Goal: Task Accomplishment & Management: Complete application form

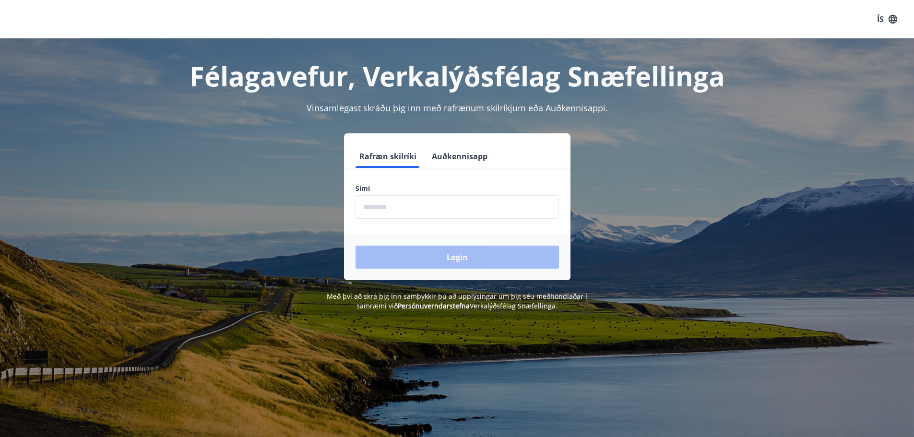
click at [407, 219] on form "Rafræn skilríki Auðkennisapp Sími ​ Login" at bounding box center [457, 212] width 226 height 135
click at [413, 208] on input "phone" at bounding box center [456, 206] width 203 height 23
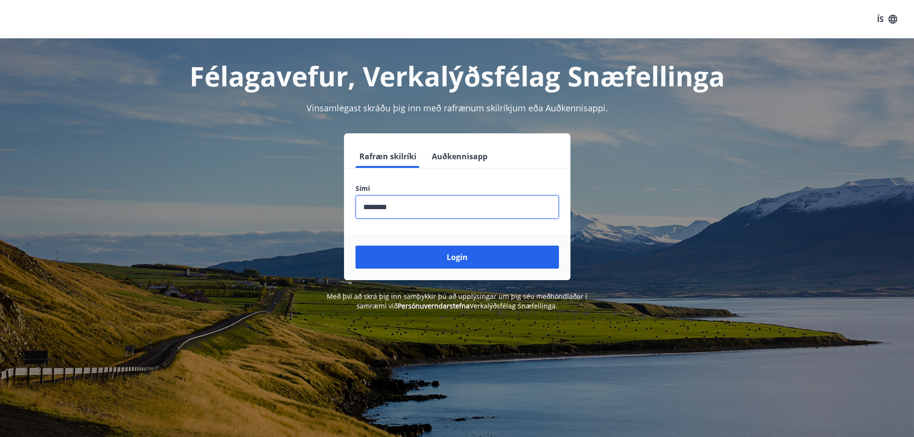
type input "********"
click at [355, 246] on button "Login" at bounding box center [456, 257] width 203 height 23
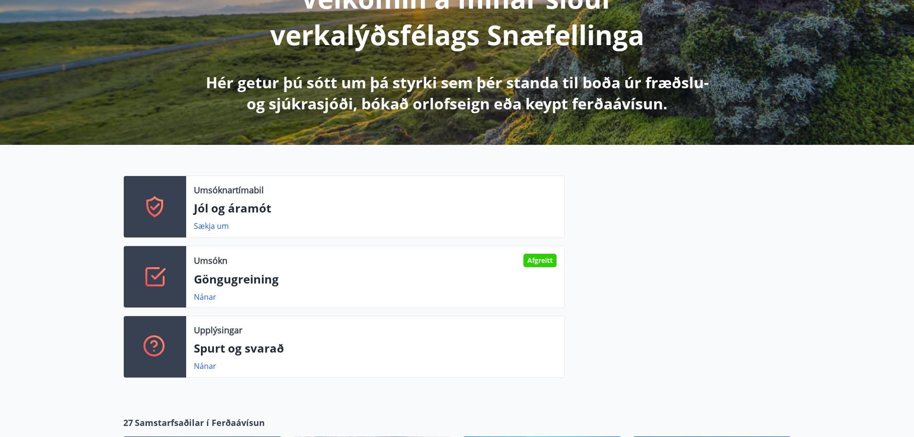
scroll to position [176, 0]
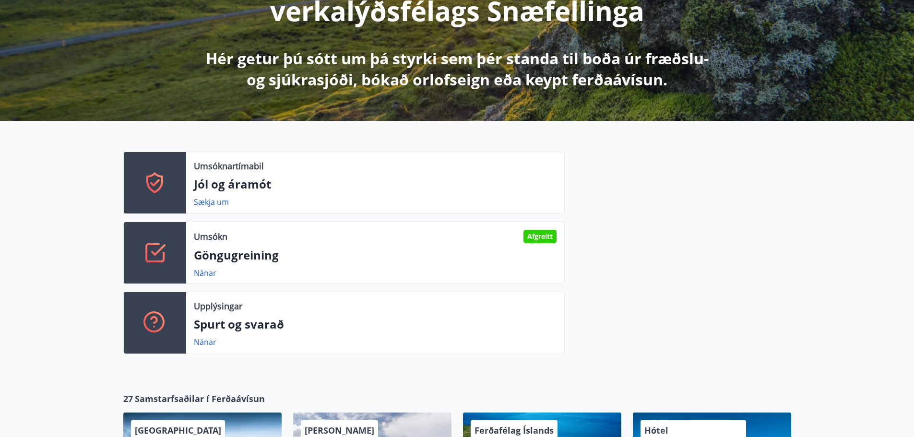
click at [159, 256] on icon at bounding box center [154, 252] width 23 height 23
click at [210, 273] on link "Nánar" at bounding box center [205, 273] width 23 height 11
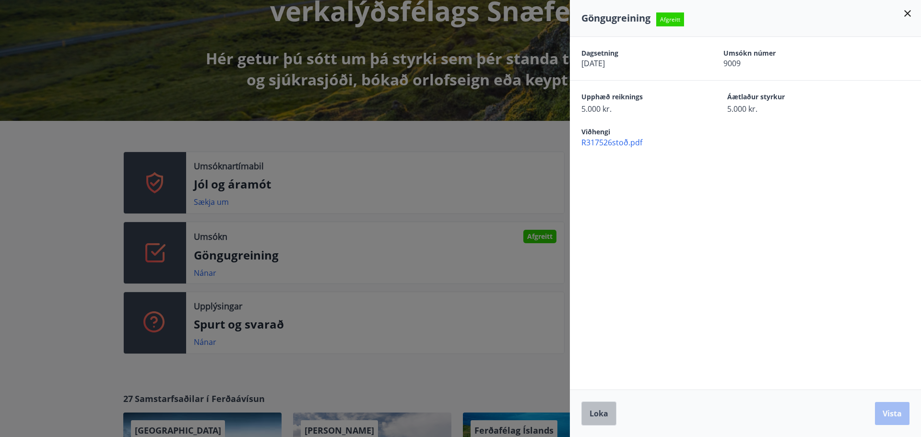
click at [609, 410] on button "Loka" at bounding box center [598, 413] width 35 height 24
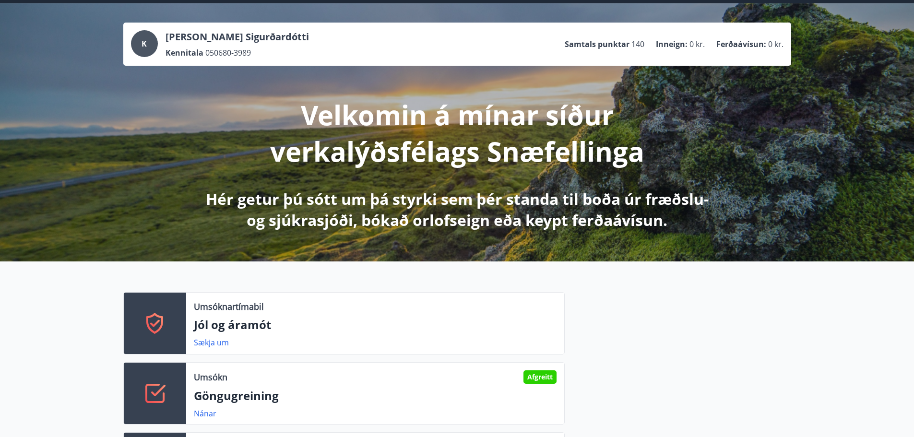
scroll to position [32, 0]
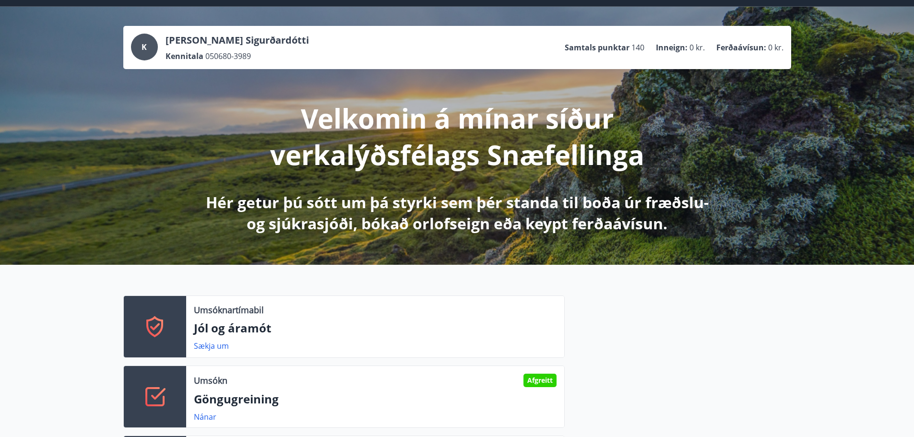
click at [682, 131] on p "Velkomin á mínar síður verkalýðsfélags Snæfellinga" at bounding box center [457, 136] width 506 height 73
click at [616, 231] on p "Hér getur þú sótt um þá styrki sem þér standa til boða úr fræðslu- og sjúkrasjó…" at bounding box center [457, 213] width 506 height 42
drag, startPoint x: 509, startPoint y: 207, endPoint x: 505, endPoint y: 202, distance: 6.1
click at [508, 206] on p "Hér getur þú sótt um þá styrki sem þér standa til boða úr fræðslu- og sjúkrasjó…" at bounding box center [457, 213] width 506 height 42
click at [420, 160] on p "Velkomin á mínar síður verkalýðsfélags Snæfellinga" at bounding box center [457, 136] width 506 height 73
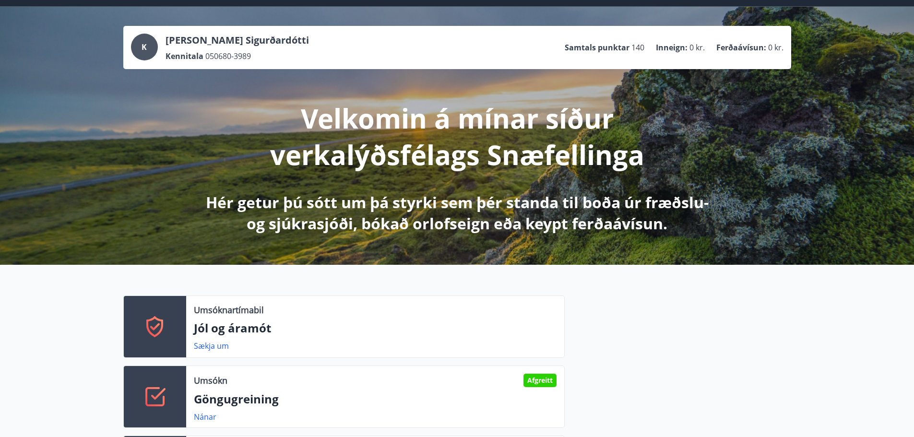
click at [139, 41] on div "K" at bounding box center [144, 47] width 27 height 27
drag, startPoint x: 143, startPoint y: 44, endPoint x: 153, endPoint y: 46, distance: 9.8
click at [144, 44] on span "K" at bounding box center [143, 47] width 5 height 11
click at [139, 41] on div "K" at bounding box center [144, 47] width 27 height 27
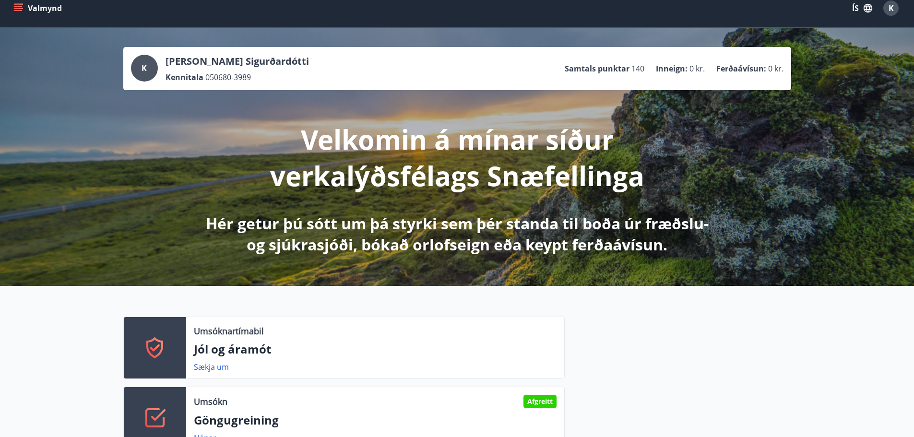
scroll to position [0, 0]
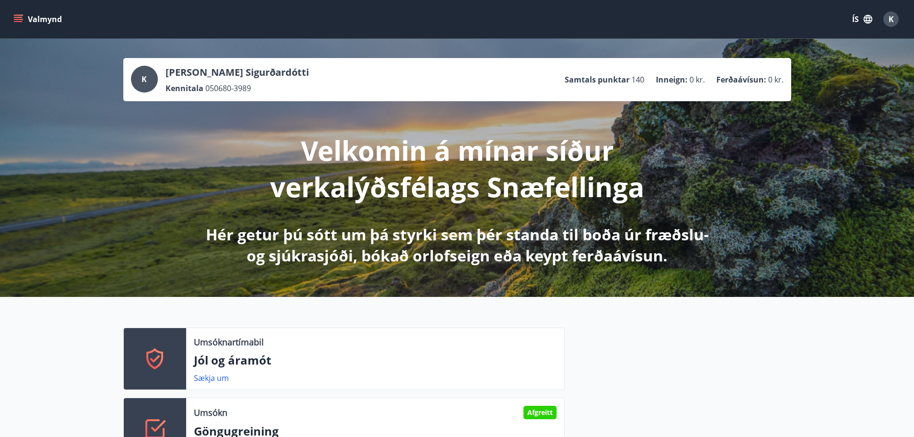
click at [22, 18] on icon "menu" at bounding box center [18, 17] width 9 height 1
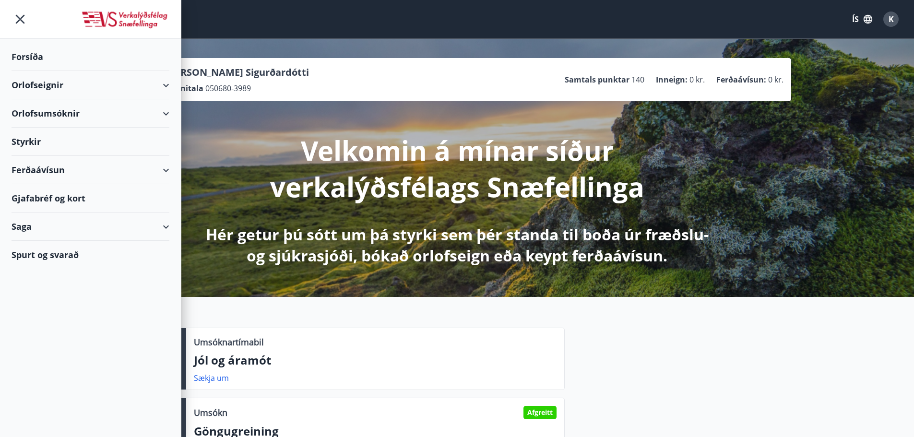
click at [25, 140] on div "Styrkir" at bounding box center [91, 142] width 158 height 28
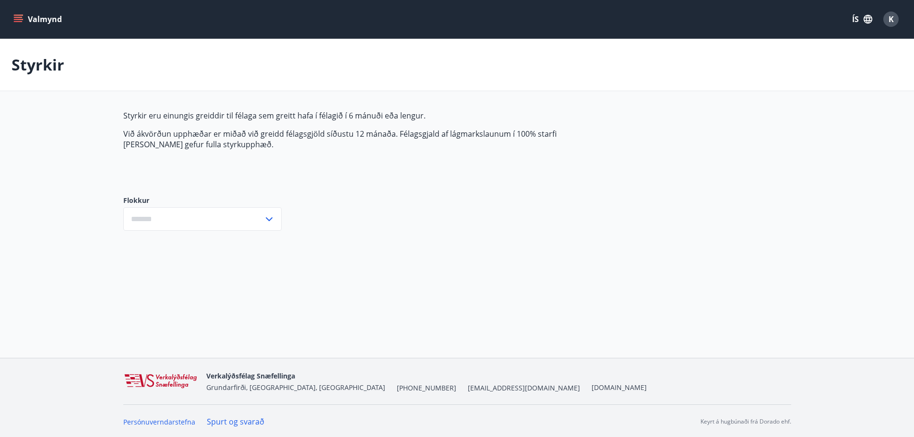
type input "***"
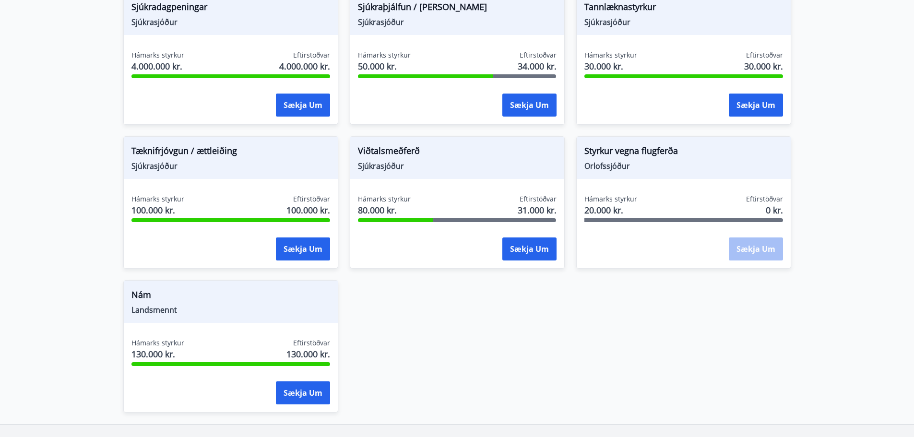
scroll to position [752, 0]
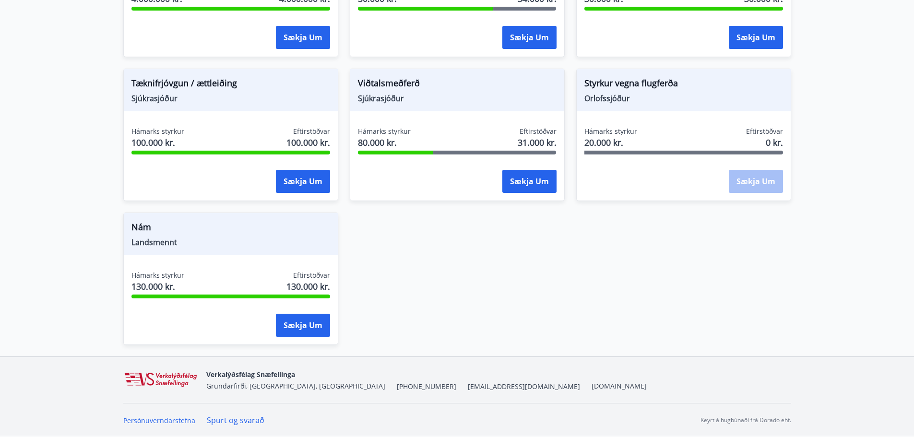
click at [744, 194] on div "Hámarks styrkur 20.000 kr. Eftirstöðvar 0 kr. Sækja um" at bounding box center [683, 162] width 214 height 70
click at [750, 185] on div "Sækja um" at bounding box center [755, 182] width 54 height 24
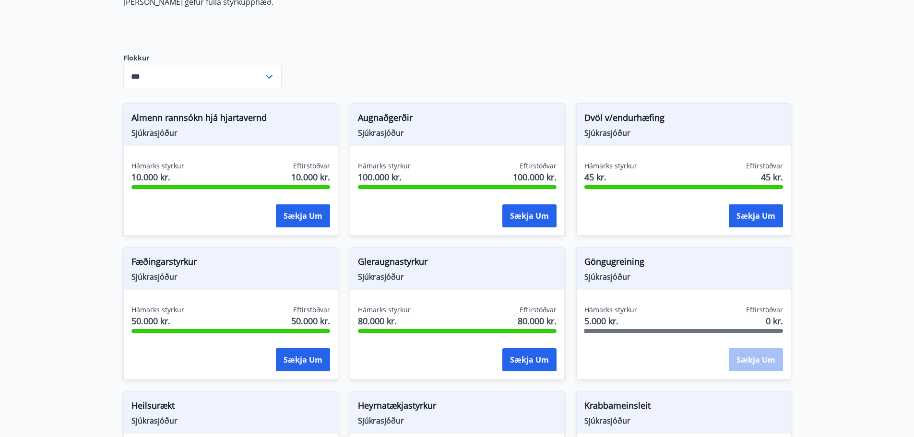
scroll to position [0, 0]
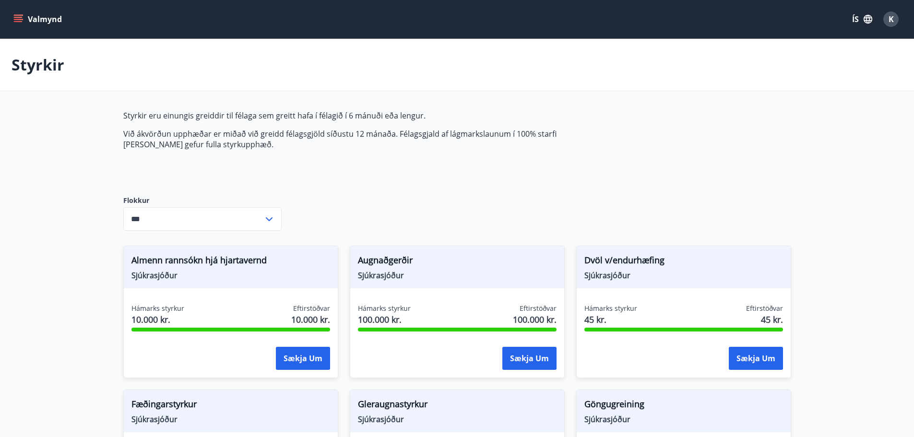
click at [271, 213] on icon at bounding box center [269, 219] width 12 height 12
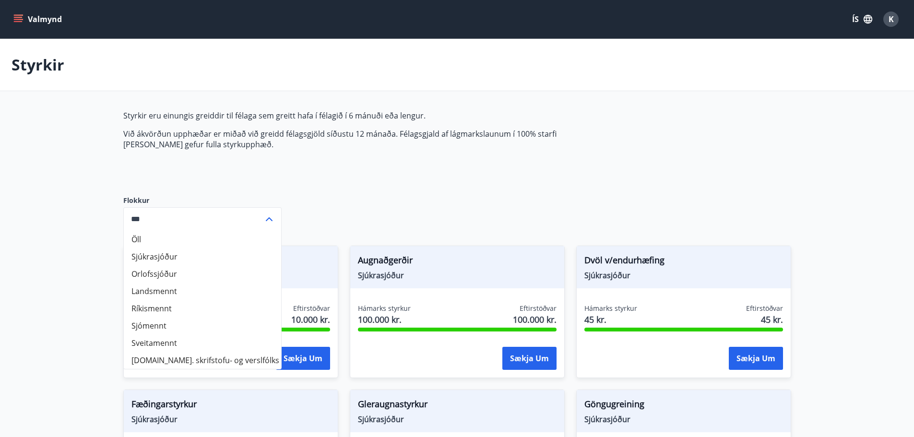
click at [431, 174] on div "Styrkir eru einungis greiddir til félaga sem greitt hafa í félagið í 6 mánuði e…" at bounding box center [349, 145] width 453 height 70
click at [445, 169] on div "Styrkir eru einungis greiddir til félaga sem greitt hafa í félagið í 6 mánuði e…" at bounding box center [349, 145] width 453 height 70
